Goal: Task Accomplishment & Management: Manage account settings

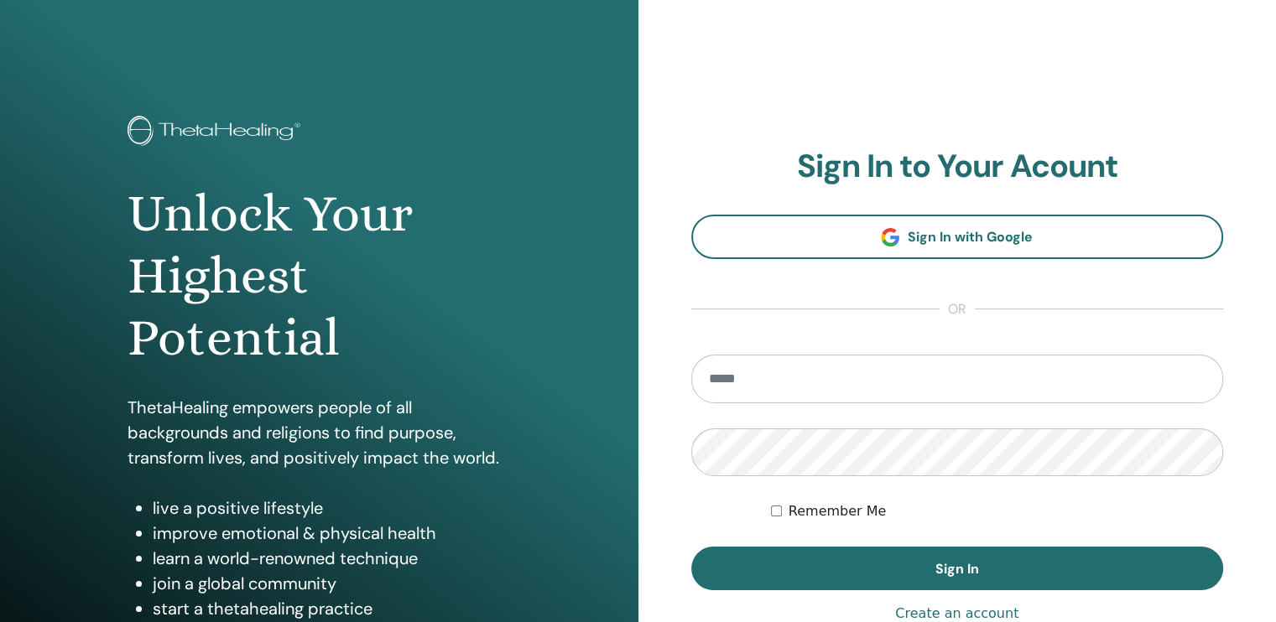
click at [731, 388] on input "email" at bounding box center [957, 379] width 533 height 49
type input "**********"
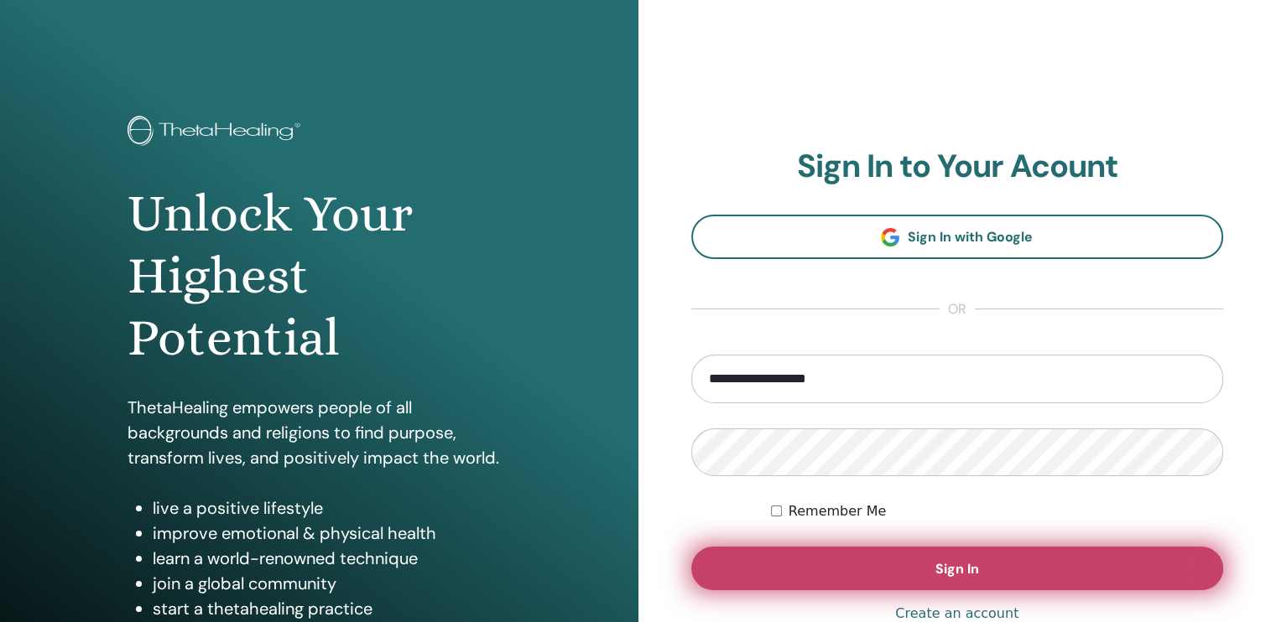
click at [1156, 559] on button "Sign In" at bounding box center [957, 569] width 533 height 44
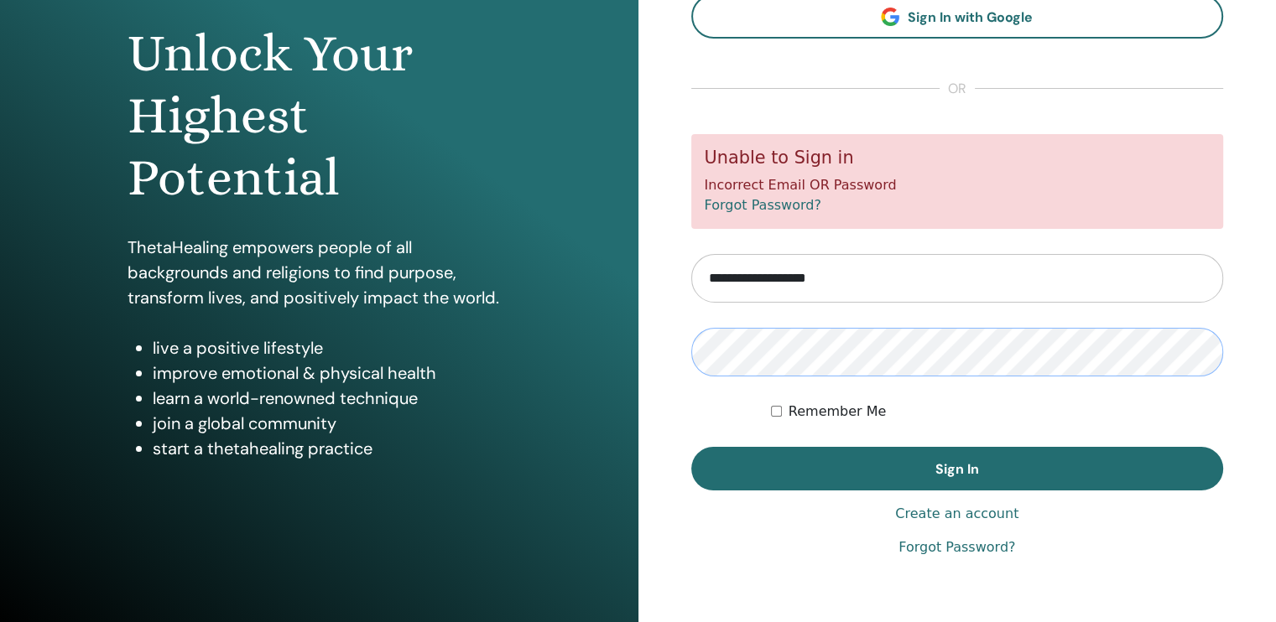
scroll to position [161, 0]
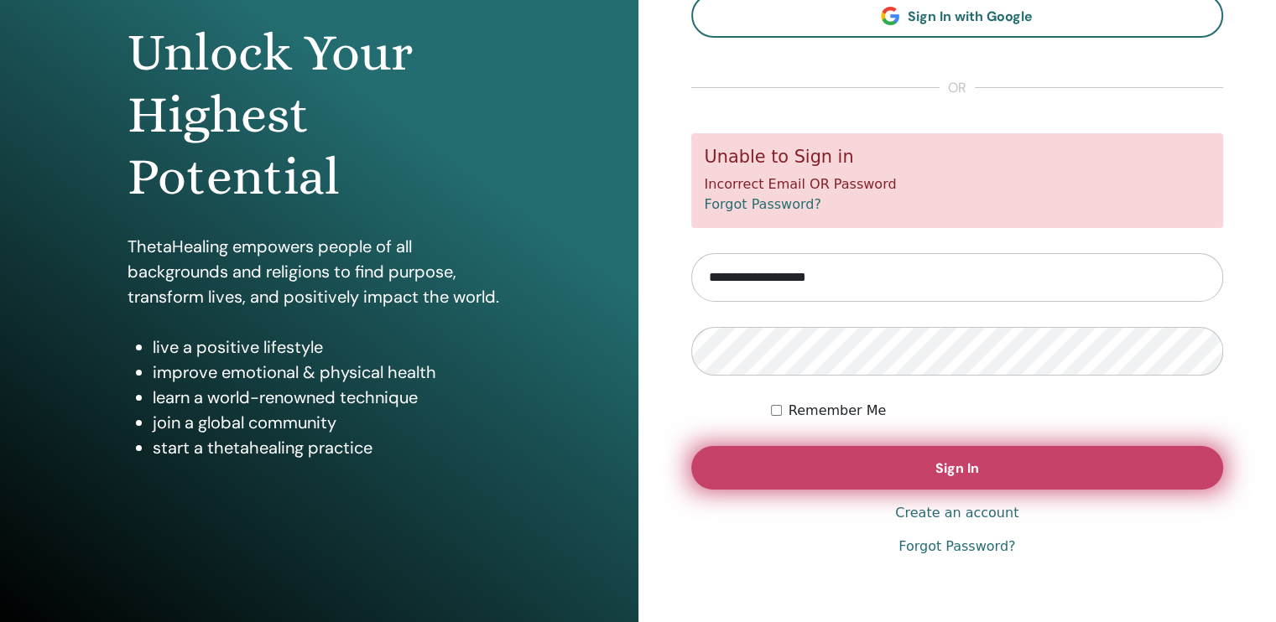
click at [1037, 476] on button "Sign In" at bounding box center [957, 468] width 533 height 44
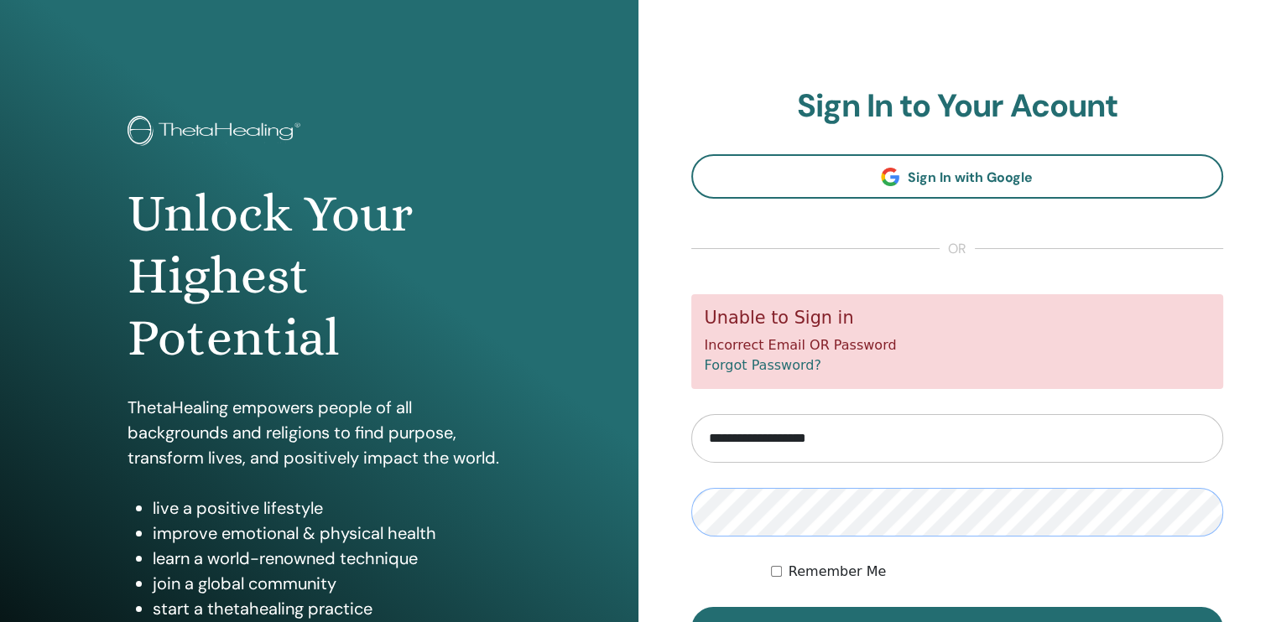
click at [691, 607] on button "Sign In" at bounding box center [957, 629] width 533 height 44
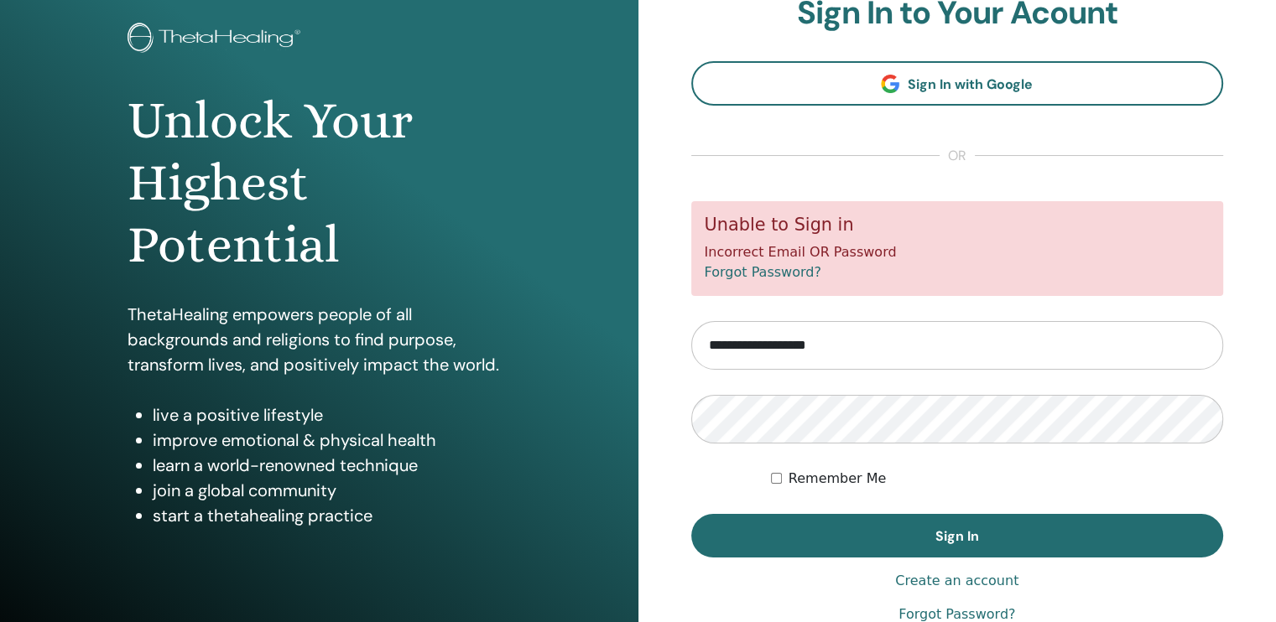
scroll to position [144, 0]
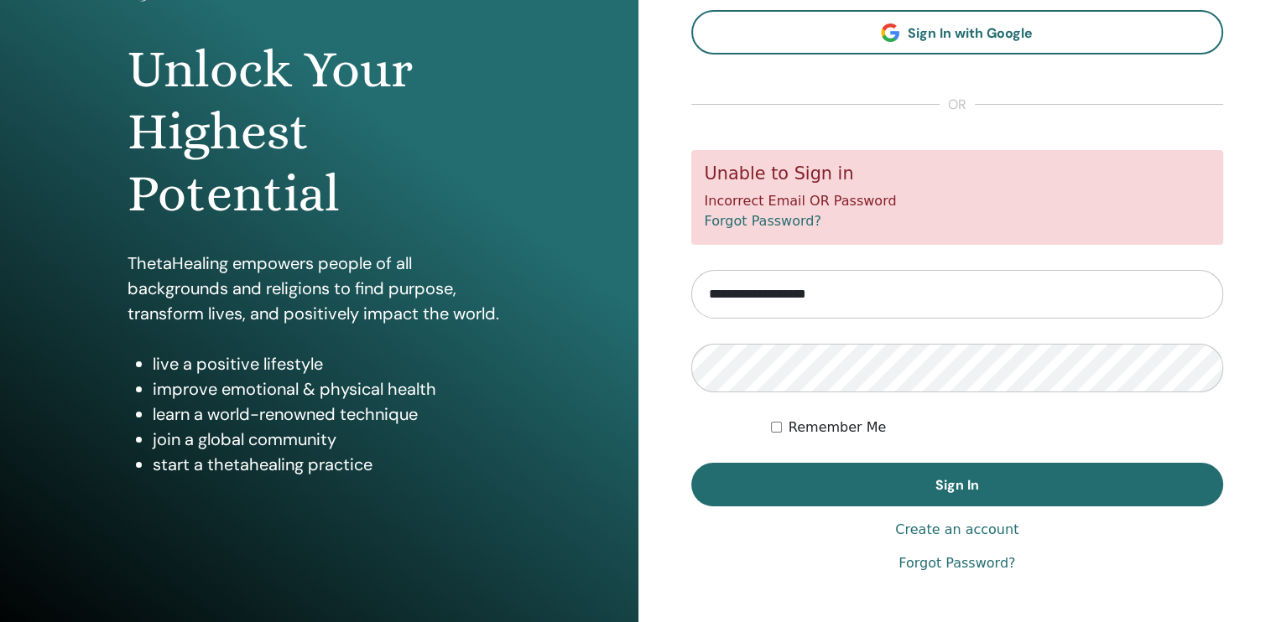
click at [975, 558] on link "Forgot Password?" at bounding box center [956, 563] width 117 height 20
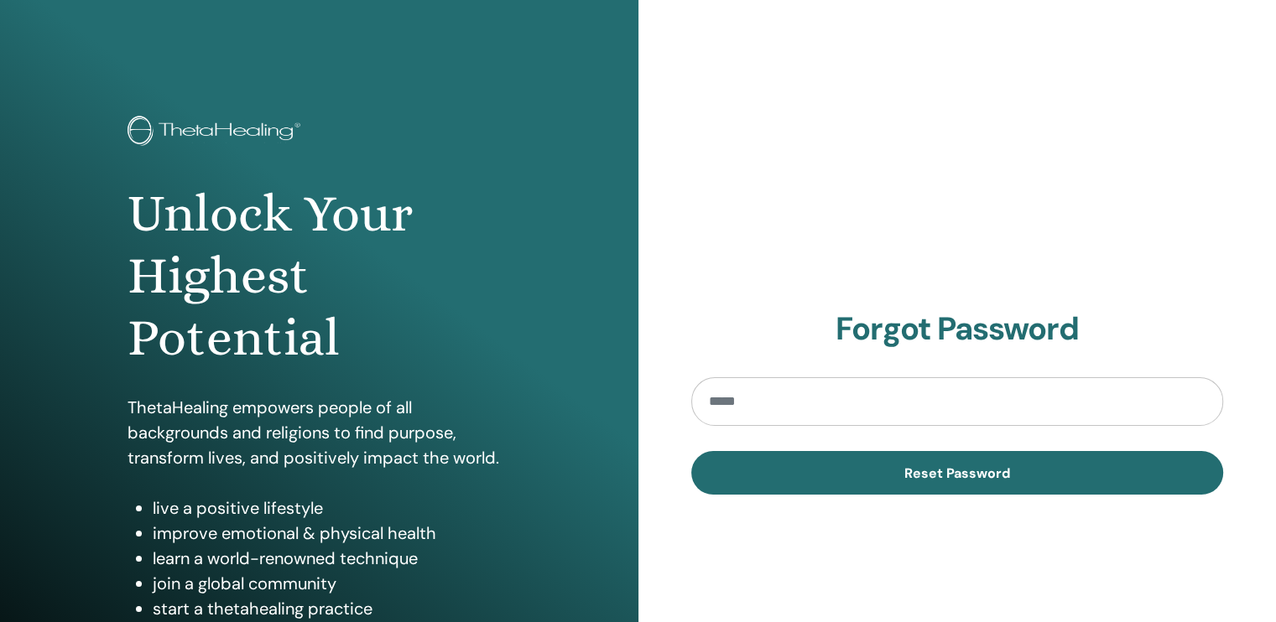
click at [848, 399] on input "email" at bounding box center [957, 401] width 533 height 49
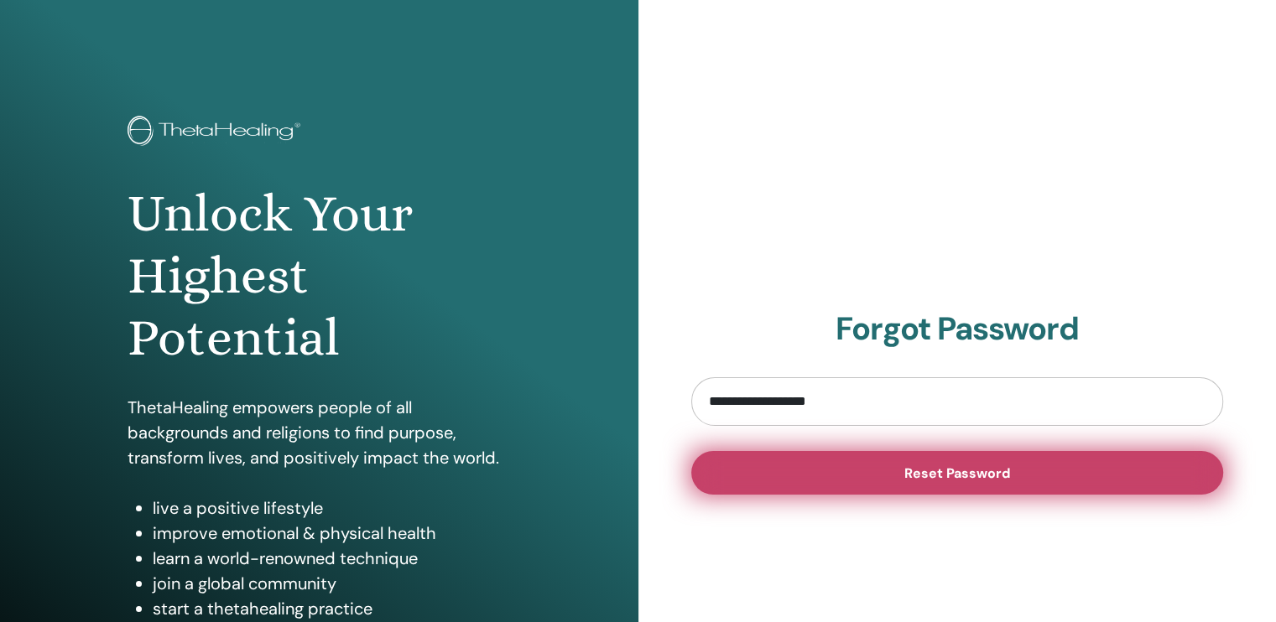
click at [896, 469] on button "Reset Password" at bounding box center [957, 473] width 533 height 44
click at [963, 483] on button "Reset Password" at bounding box center [957, 473] width 533 height 44
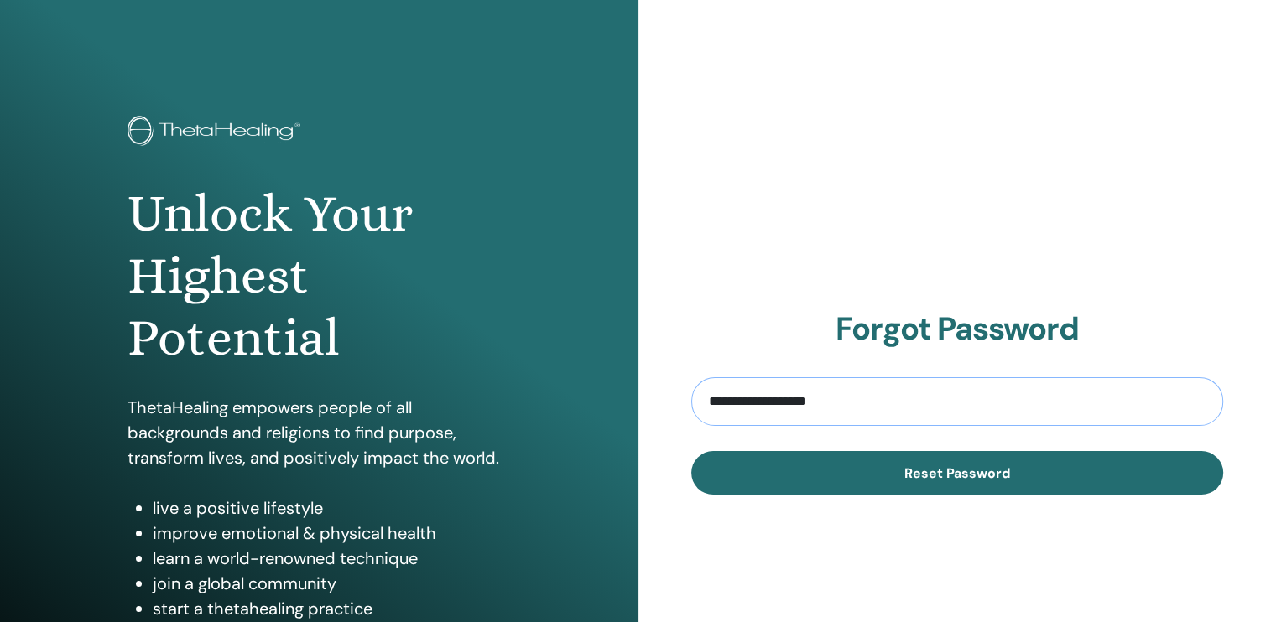
click at [862, 406] on input "**********" at bounding box center [957, 401] width 533 height 49
type input "**********"
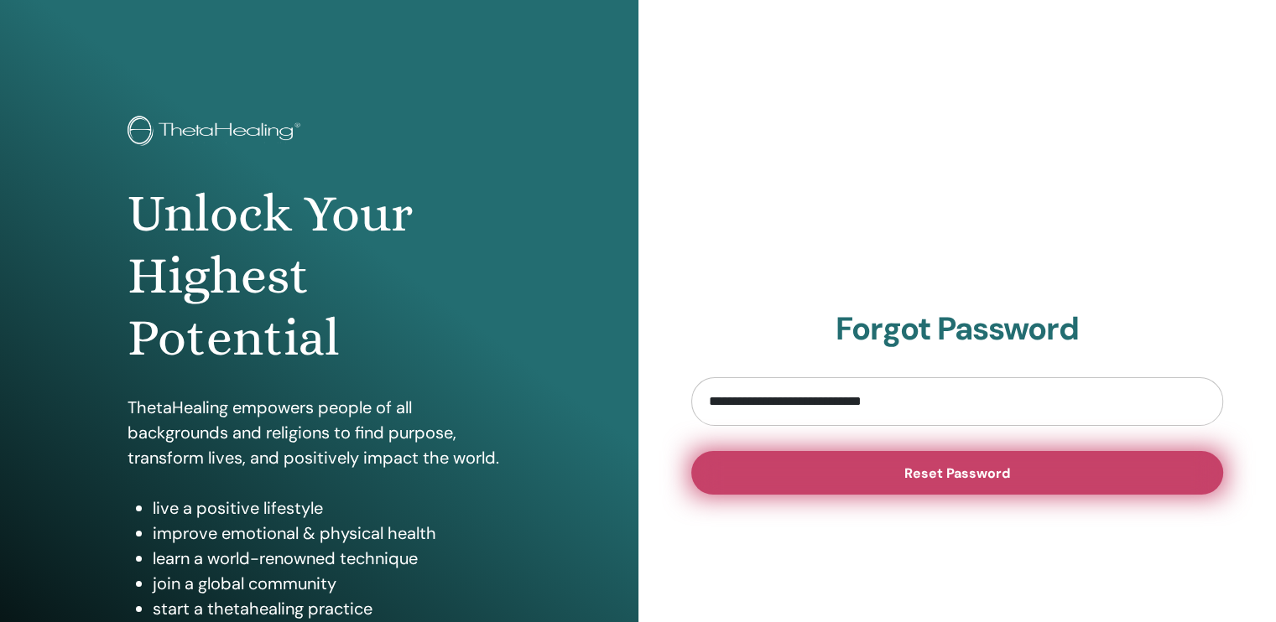
click at [874, 474] on button "Reset Password" at bounding box center [957, 473] width 533 height 44
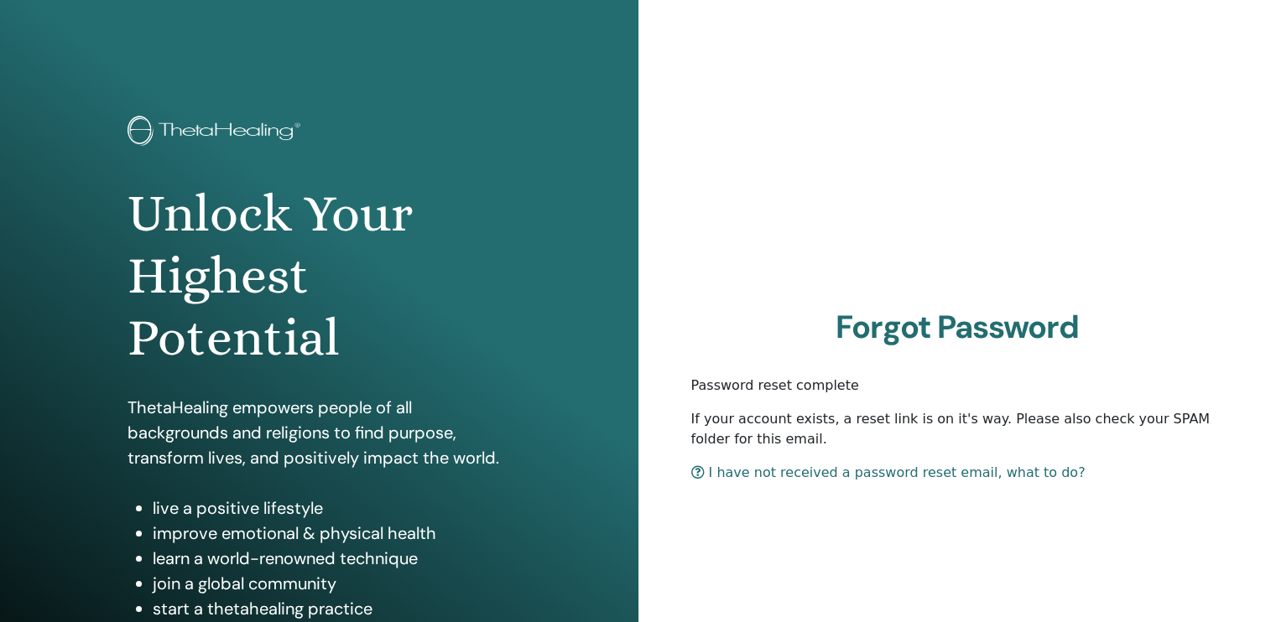
click at [899, 475] on link "I have not received a password reset email, what to do?" at bounding box center [888, 473] width 394 height 16
click at [959, 481] on link "I have not received a password reset email, what to do?" at bounding box center [888, 473] width 394 height 16
